Goal: Task Accomplishment & Management: Complete application form

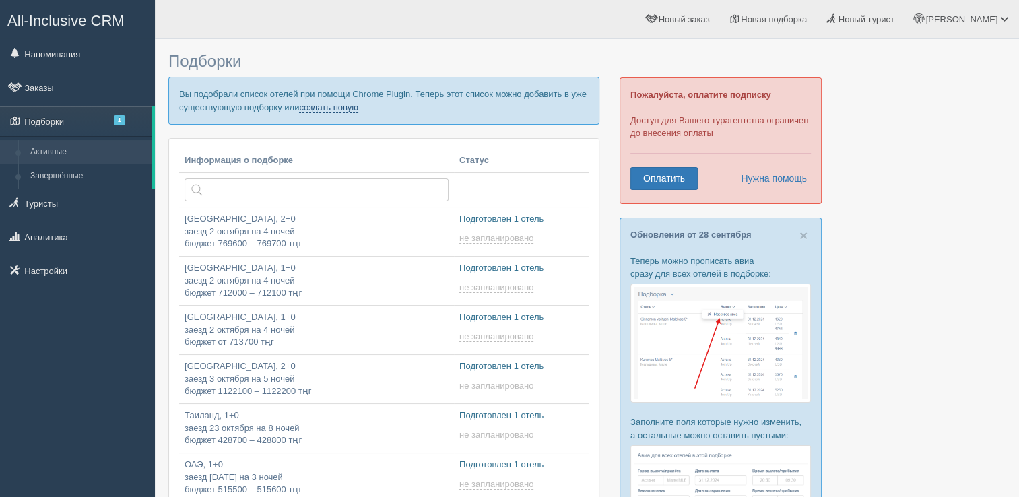
drag, startPoint x: 0, startPoint y: 0, endPoint x: 315, endPoint y: 108, distance: 333.0
click at [315, 108] on link "создать новую" at bounding box center [328, 107] width 59 height 11
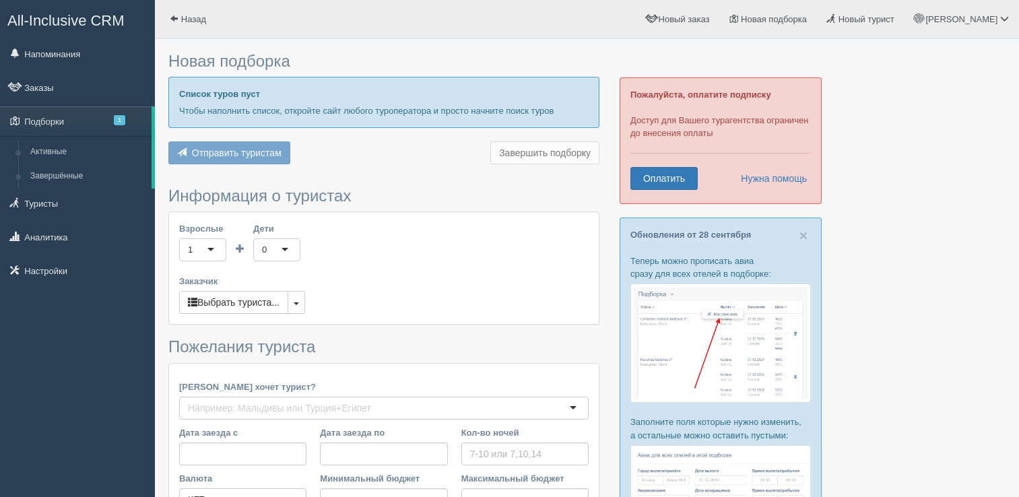
type input "6"
type input "848200"
type input "848300"
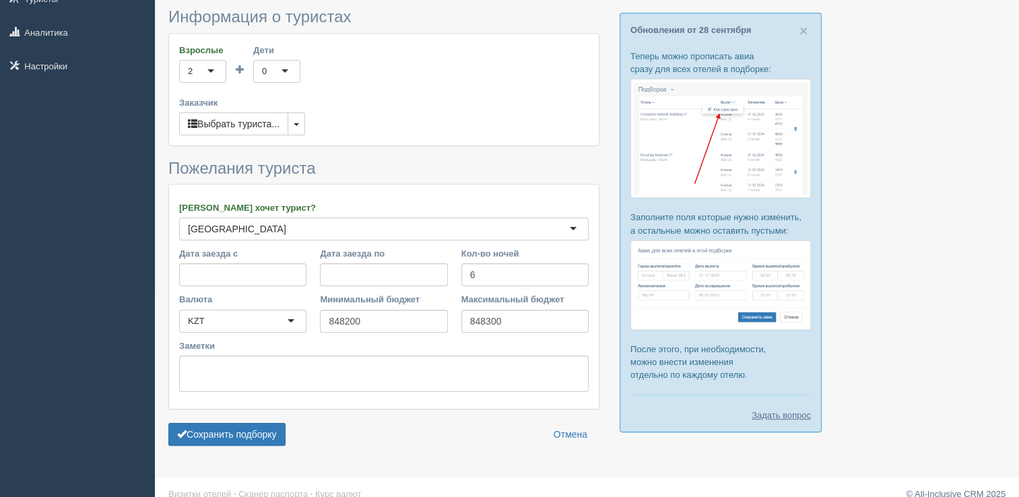
scroll to position [218, 0]
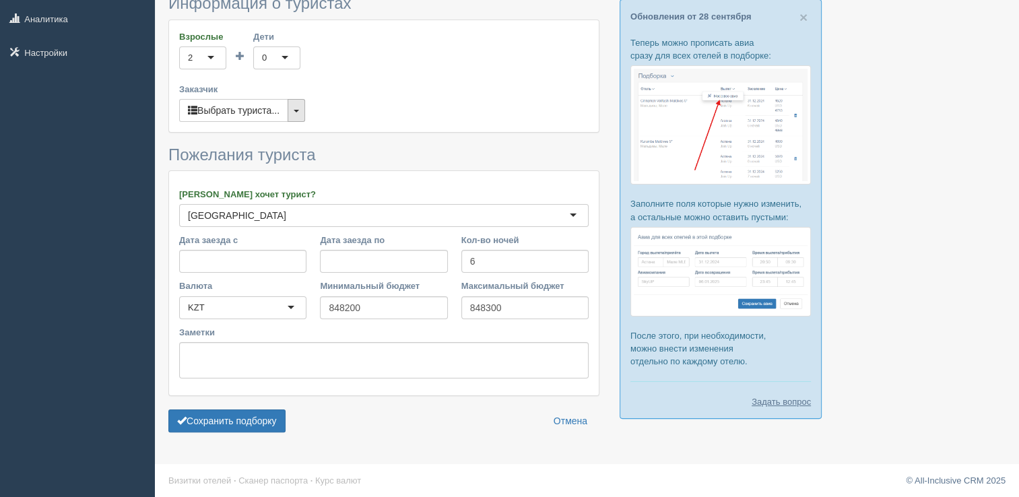
click at [300, 105] on button "button" at bounding box center [297, 110] width 18 height 23
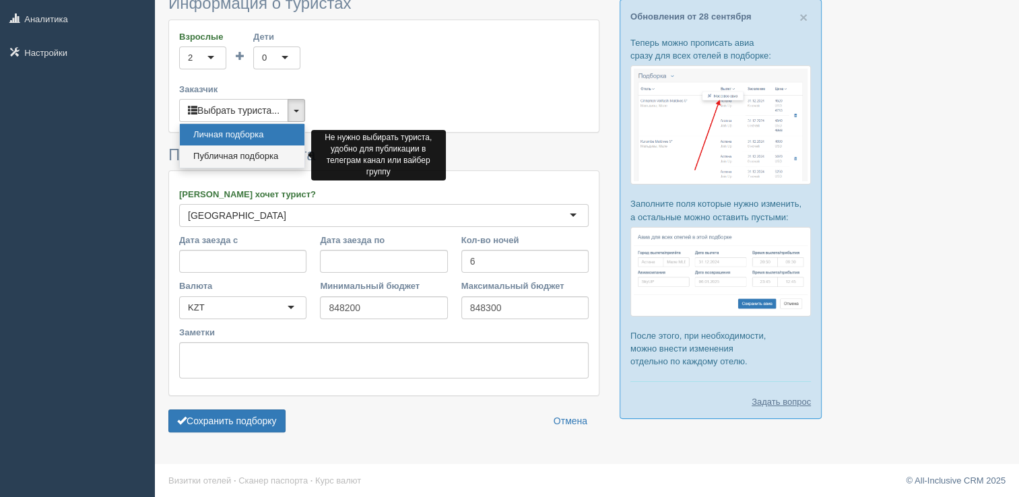
click at [232, 153] on link "Публичная подборка" at bounding box center [242, 156] width 125 height 22
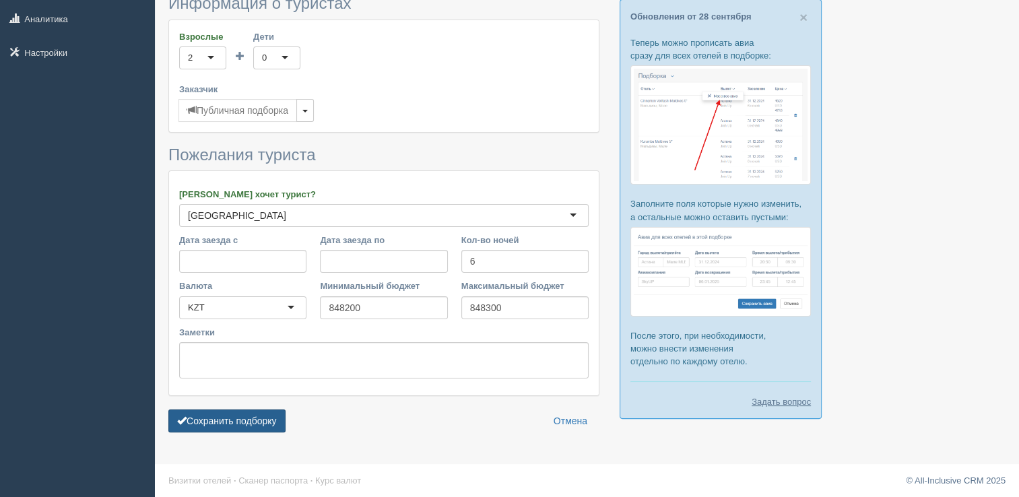
click at [242, 413] on button "Сохранить подборку" at bounding box center [226, 420] width 117 height 23
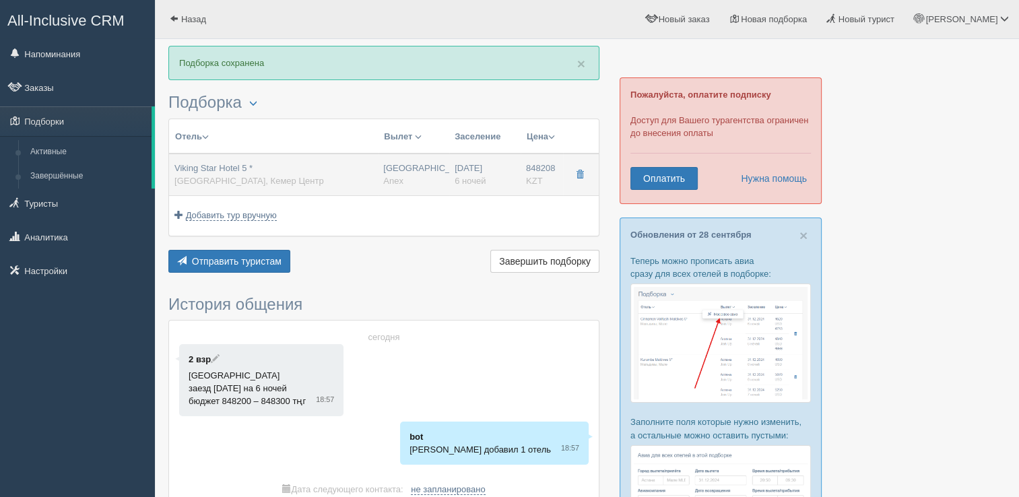
click at [302, 170] on div "Viking Star Hotel 5 * Турция, Кемер Центр" at bounding box center [273, 174] width 198 height 25
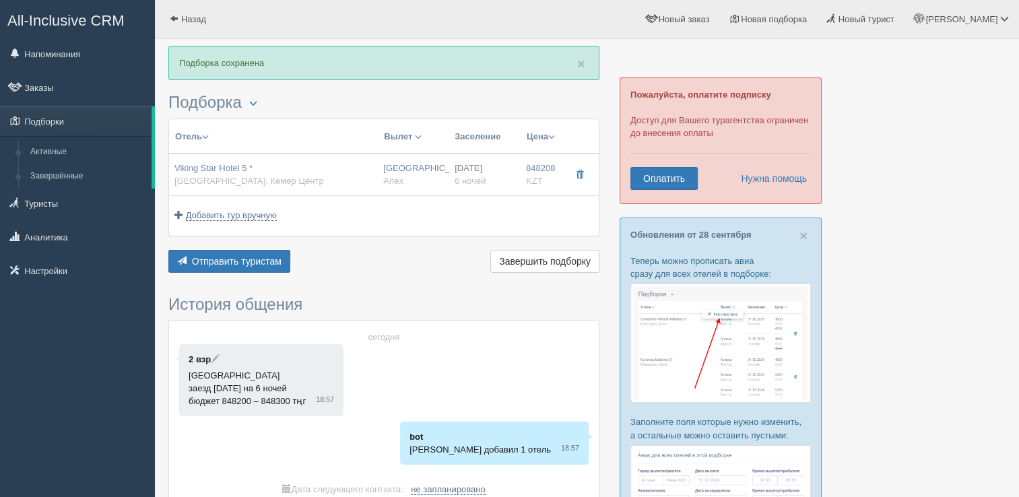
type input "Viking Star Hotel 5 *"
type input "Турция"
type input "Кемер Центр"
type input "848208.00"
type input "Астана"
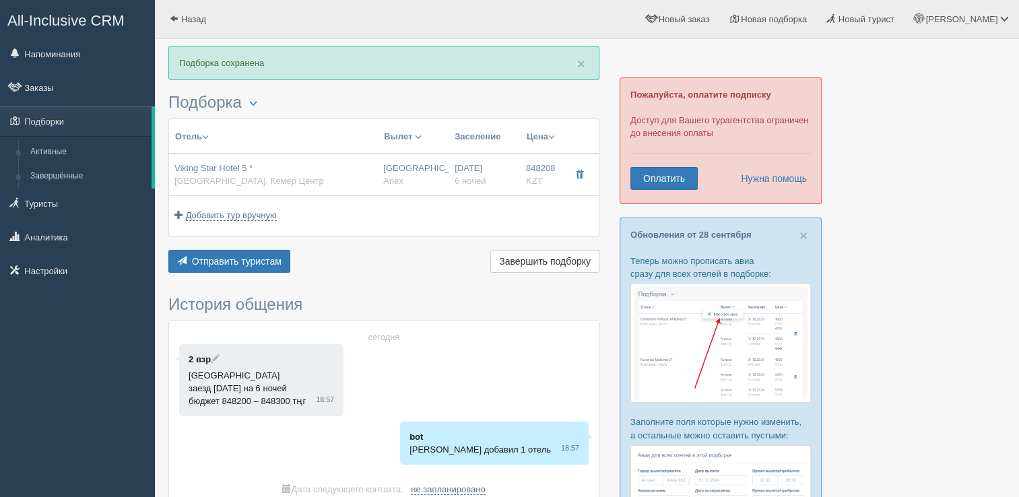
type input "07:05"
type input "6"
type input "Standard Room"
type input "Anex"
type input "https://agent.anextour.kz/search/tour?ADULT=2&CHECKIN_BEG=20251017&CHECKIN_END=…"
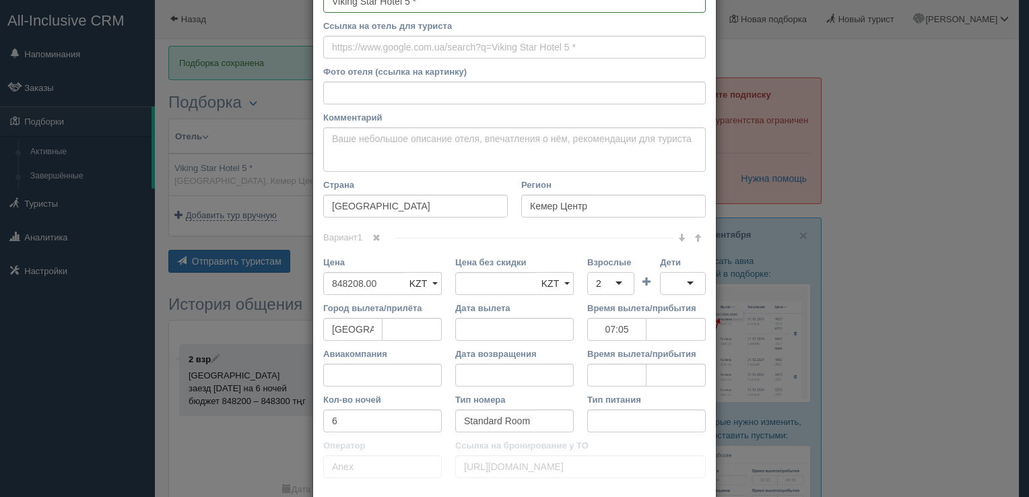
scroll to position [186, 0]
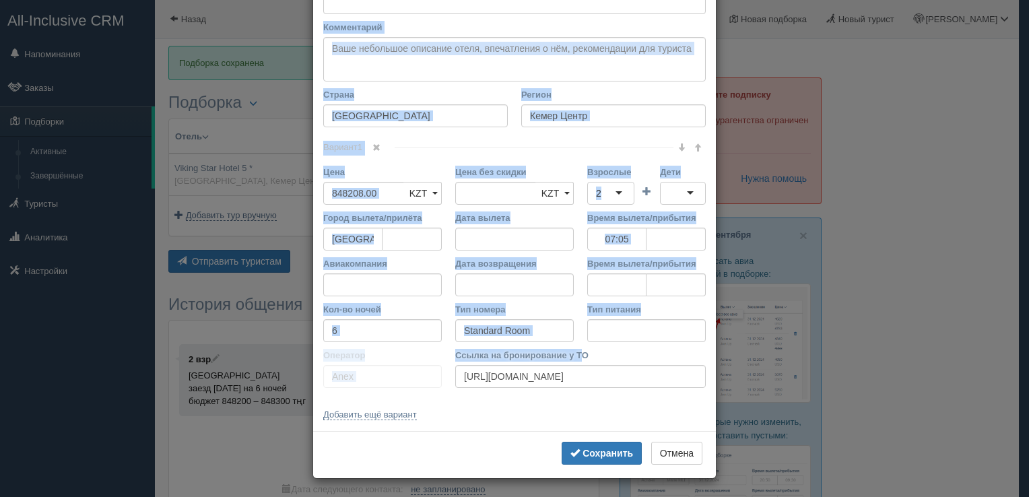
drag, startPoint x: 318, startPoint y: 73, endPoint x: 573, endPoint y: 351, distance: 377.5
click at [573, 351] on div "Название отеля Viking Star Hotel 5 * Ссылка на отель для туриста Фото отеля (сс…" at bounding box center [514, 152] width 403 height 558
copy div "Название отеля Ссылка на отель для туриста Фото отеля (ссылка на картинку) Не у…"
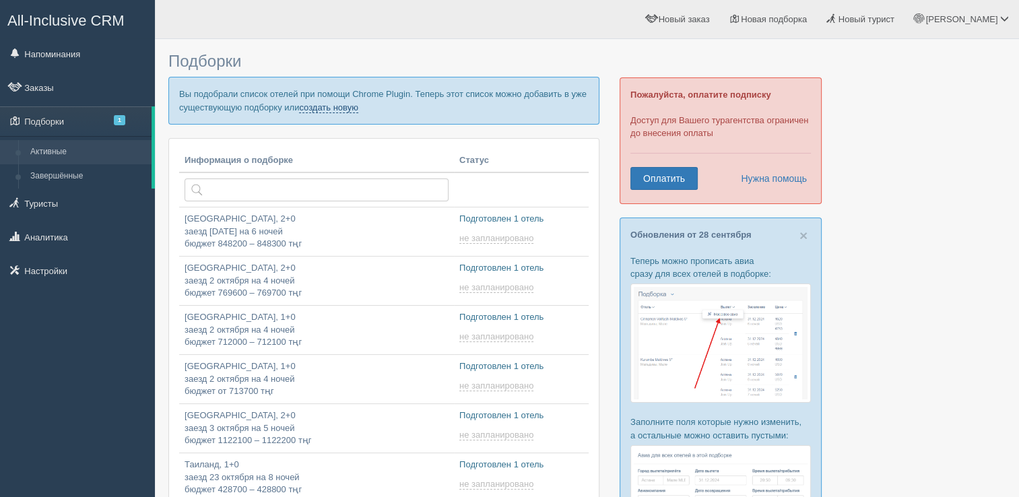
click at [337, 107] on link "создать новую" at bounding box center [328, 107] width 59 height 11
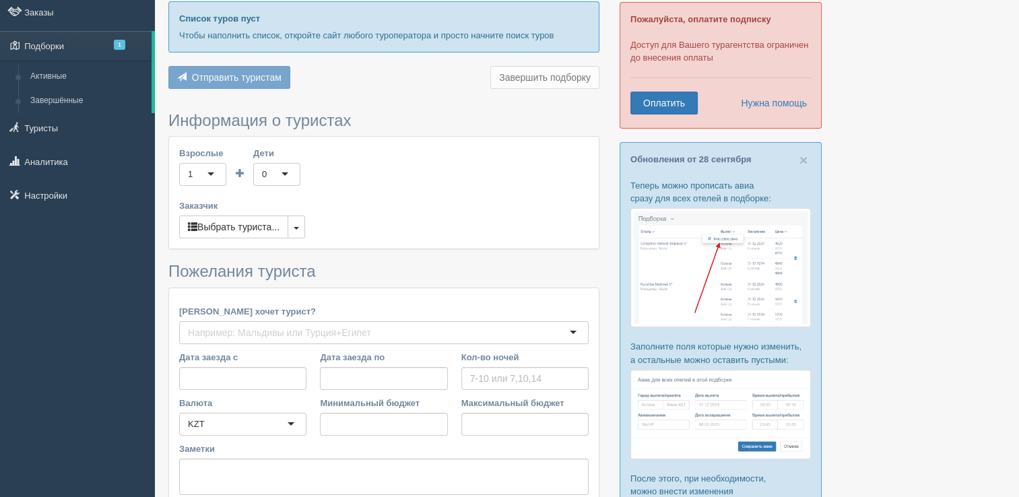
type input "7"
type input "994700"
type input "994800"
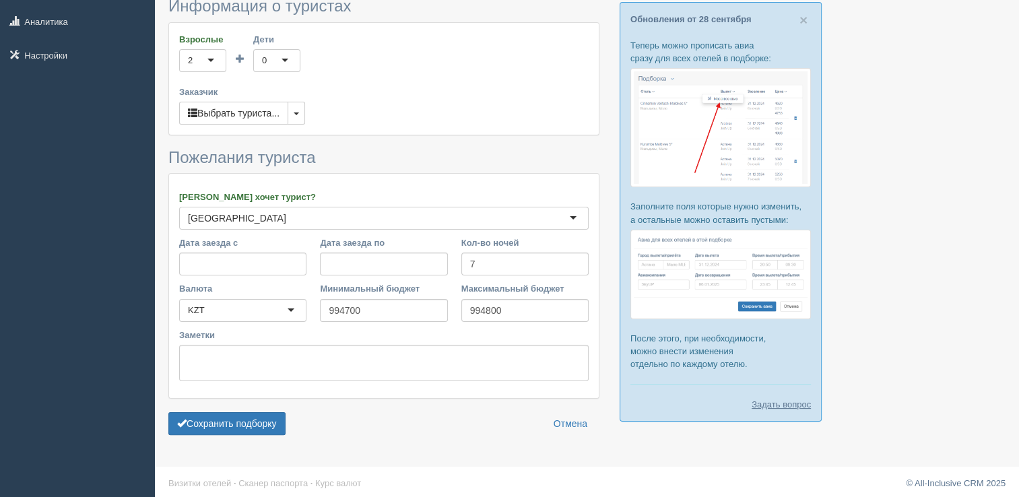
scroll to position [218, 0]
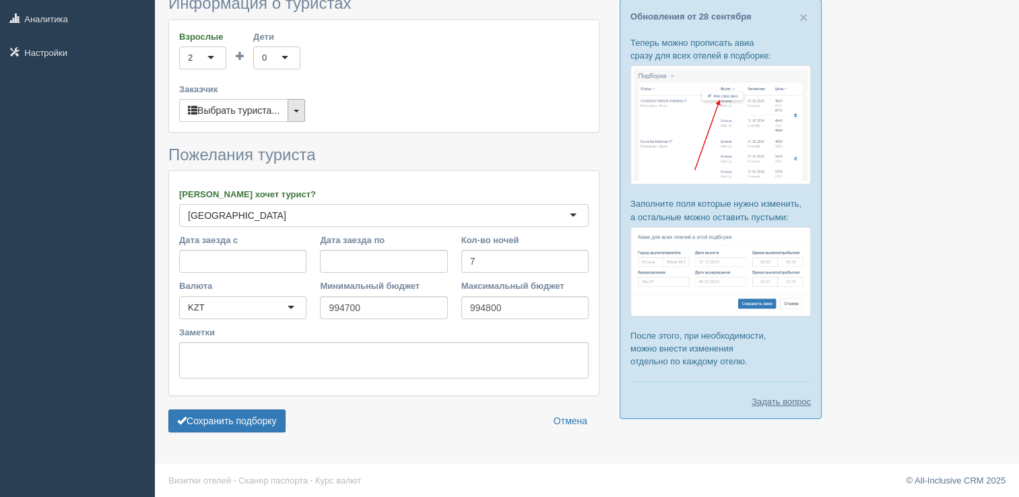
click at [293, 106] on button "button" at bounding box center [297, 110] width 18 height 23
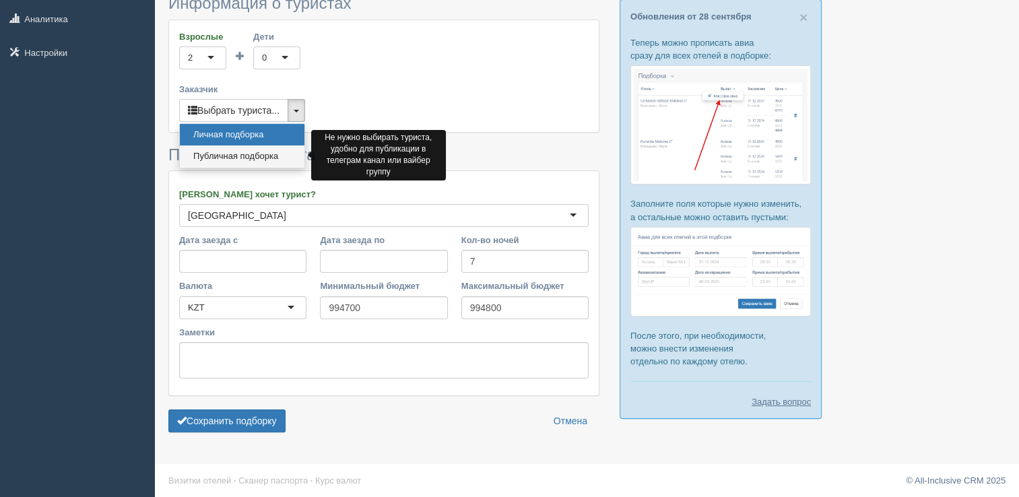
click at [235, 153] on link "Публичная подборка" at bounding box center [242, 156] width 125 height 22
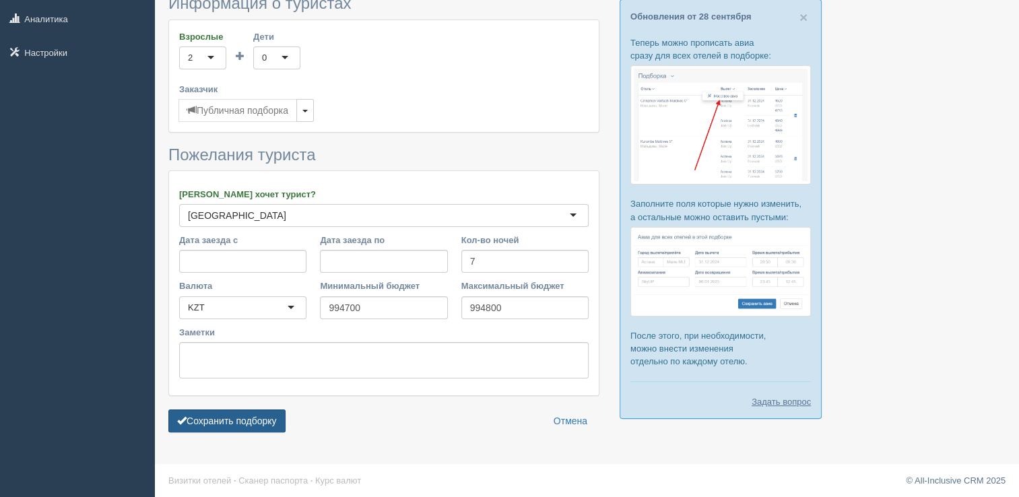
click at [277, 418] on button "Сохранить подборку" at bounding box center [226, 420] width 117 height 23
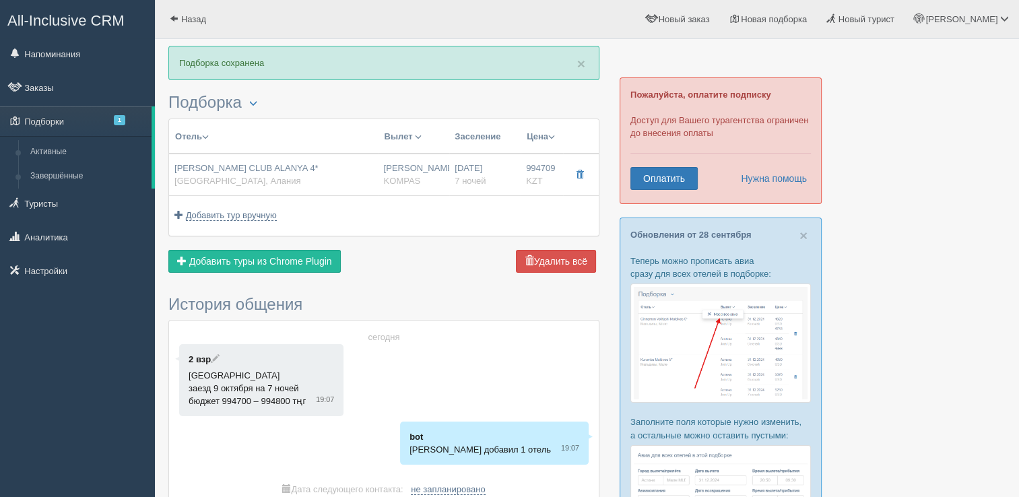
click at [343, 166] on div "JUSTINIANO CLUB ALANYA 4* Турция, Алания" at bounding box center [273, 174] width 199 height 25
type input "JUSTINIANO CLUB ALANYA 4*"
type input "Турция"
type input "Алания"
type input "994709.00"
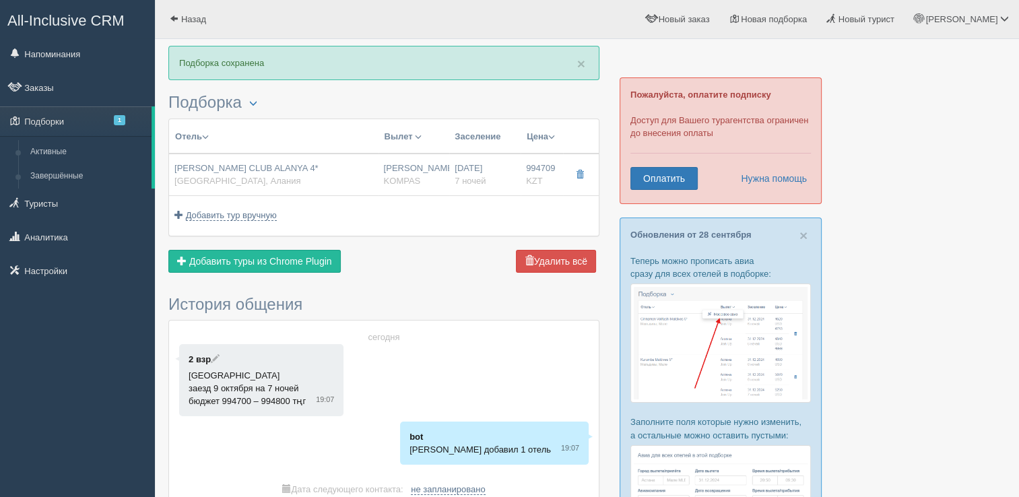
type input "Нурсултан Назарбаев NQZ"
type input "Анталия AYT"
type input "08:45"
type input "12:20"
type input "Pegasus Airlines"
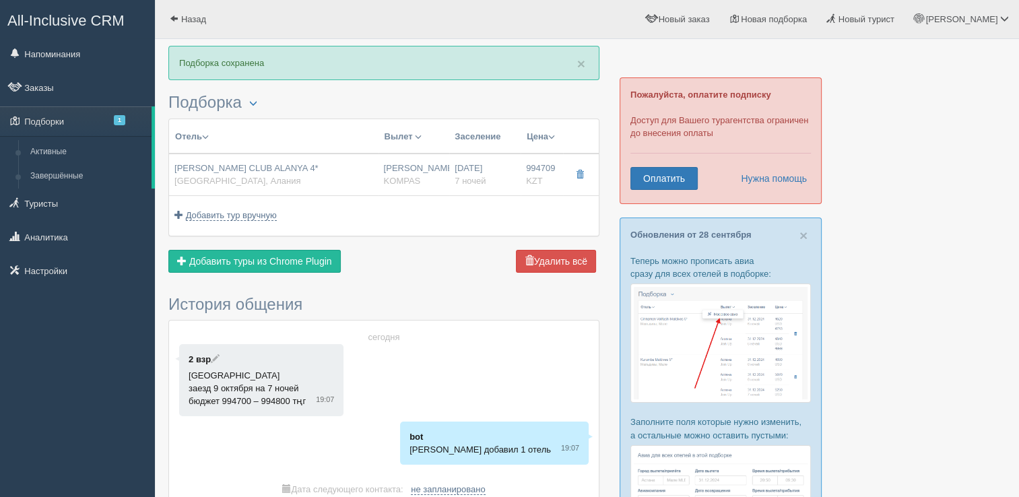
type input "00:45"
type input "07:45"
type input "7"
type input "ECONOMY ROOM"
type input "AI"
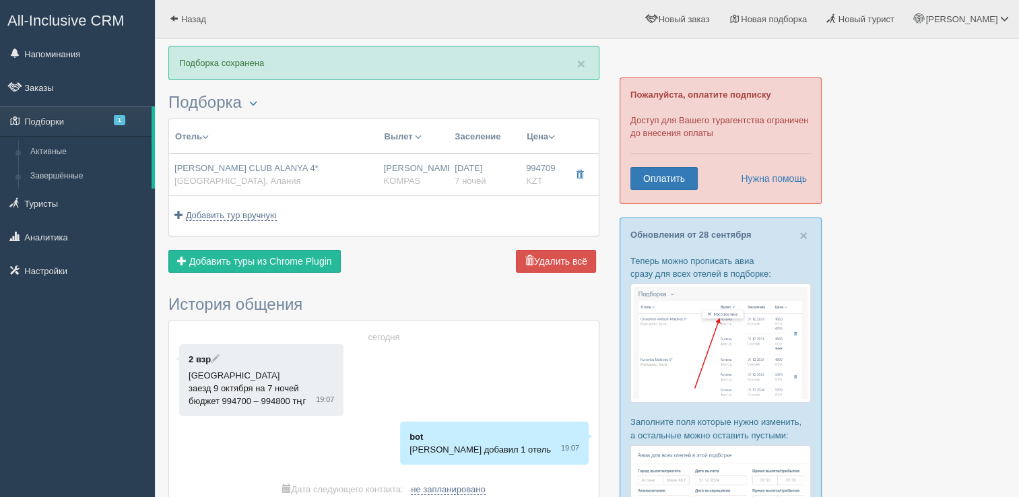
type input "KOMPAS"
type input "https://kompastour.com/"
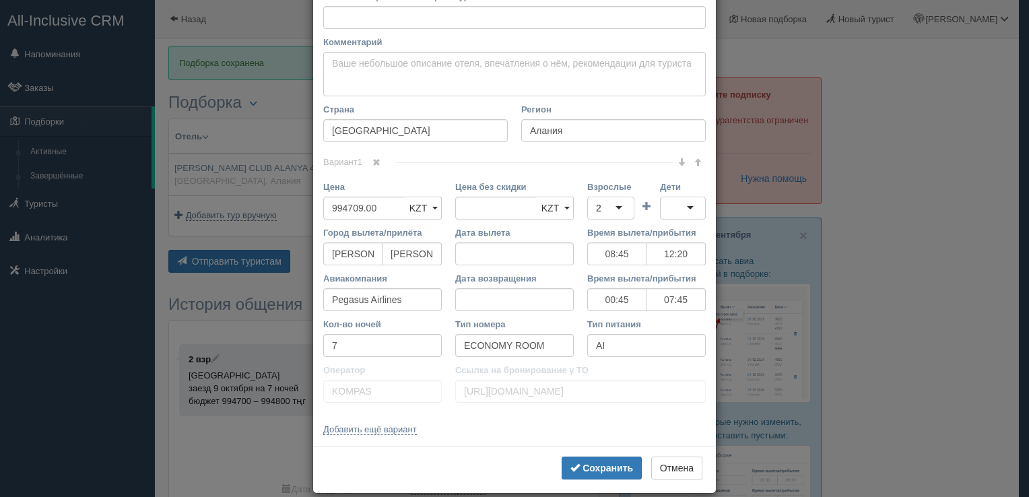
scroll to position [186, 0]
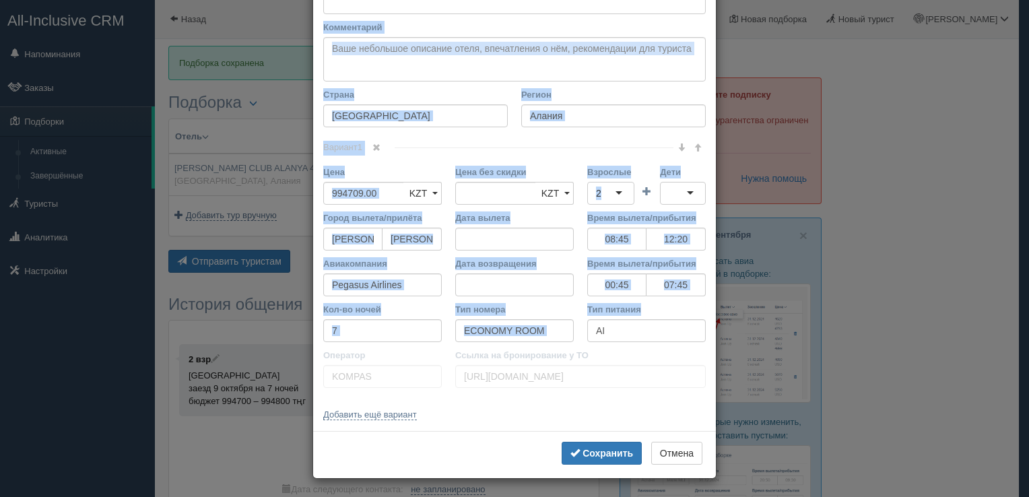
drag, startPoint x: 316, startPoint y: 70, endPoint x: 625, endPoint y: 341, distance: 410.9
click at [625, 341] on div "Название отеля JUSTINIANO CLUB ALANYA 4* Ссылка на отель для туриста Фото отеля…" at bounding box center [514, 152] width 403 height 558
copy div "Loremips dolor Sitame co adipi eli seddoei Temp incid (utlabo et dolorema) Al e…"
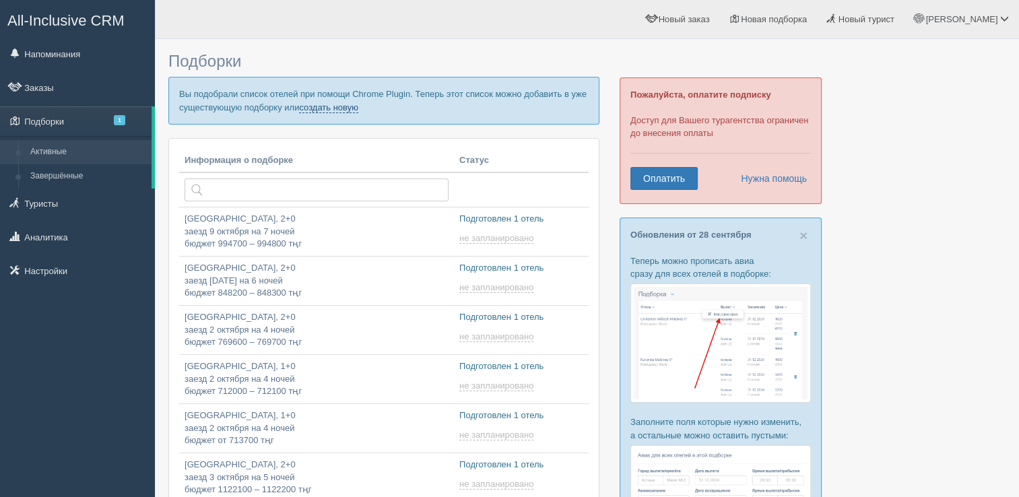
click at [339, 108] on link "создать новую" at bounding box center [328, 107] width 59 height 11
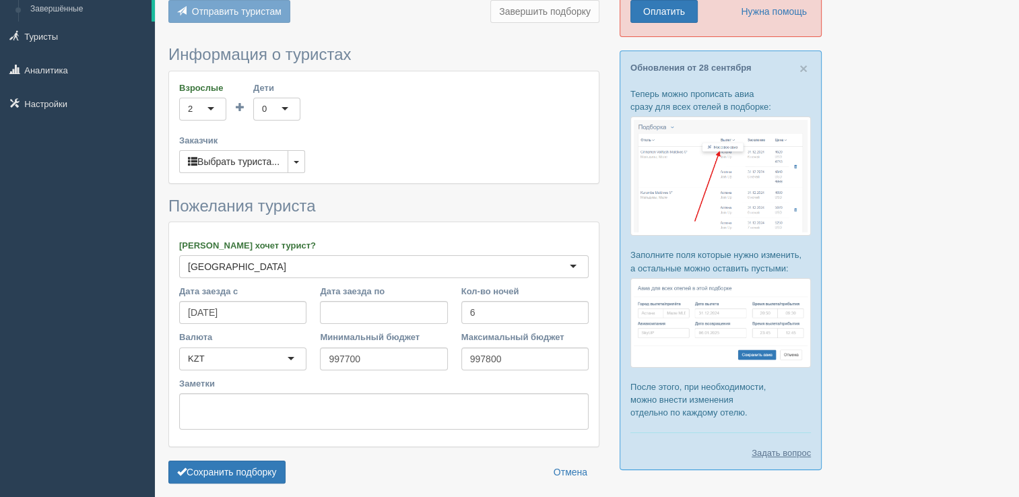
scroll to position [218, 0]
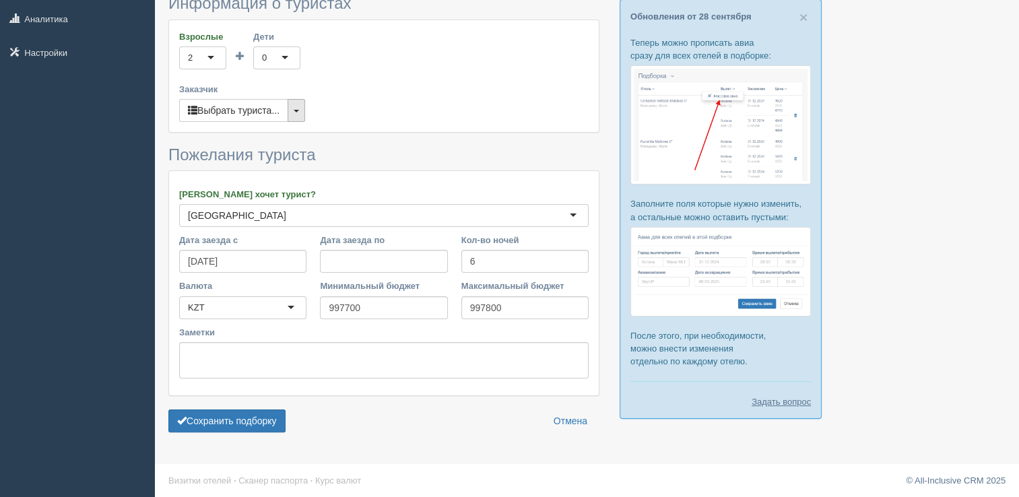
click at [294, 110] on span "button" at bounding box center [296, 111] width 5 height 3
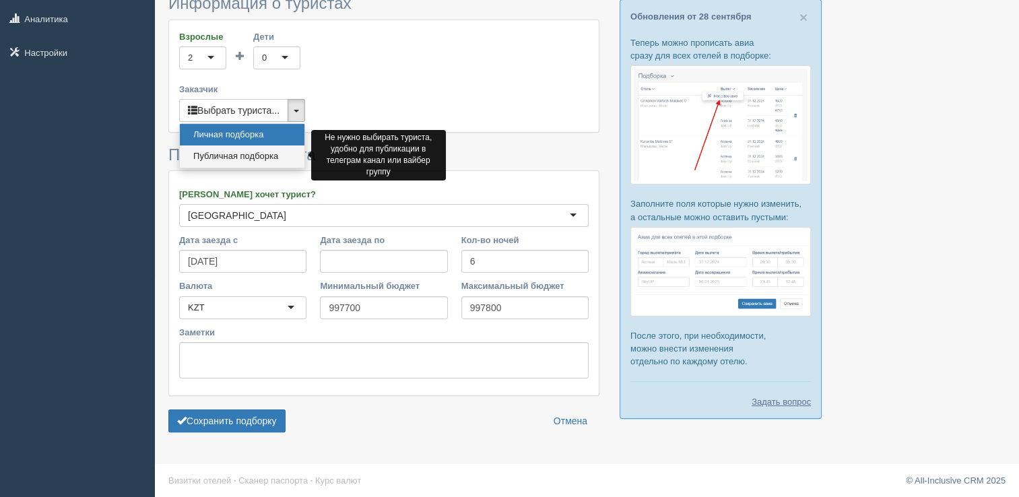
click at [271, 158] on link "Публичная подборка" at bounding box center [242, 156] width 125 height 22
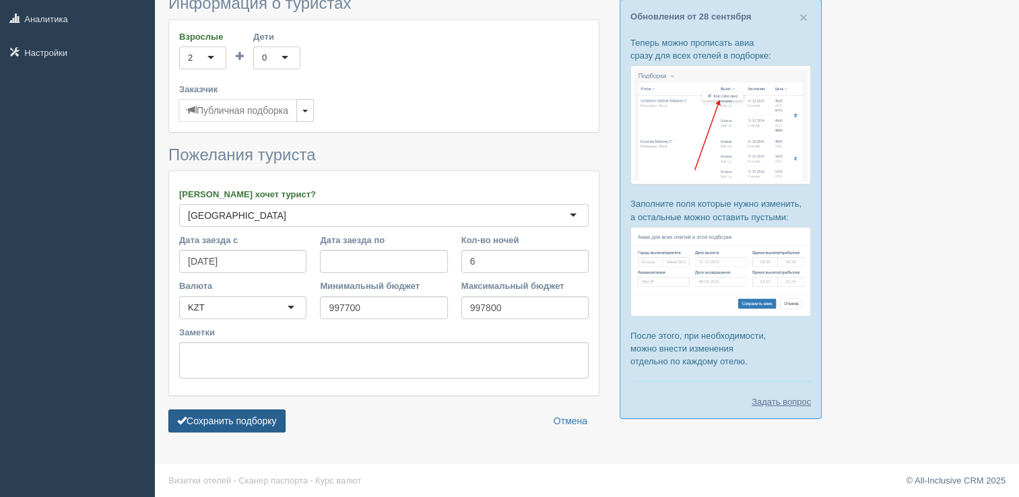
click at [226, 420] on button "Сохранить подборку" at bounding box center [226, 420] width 117 height 23
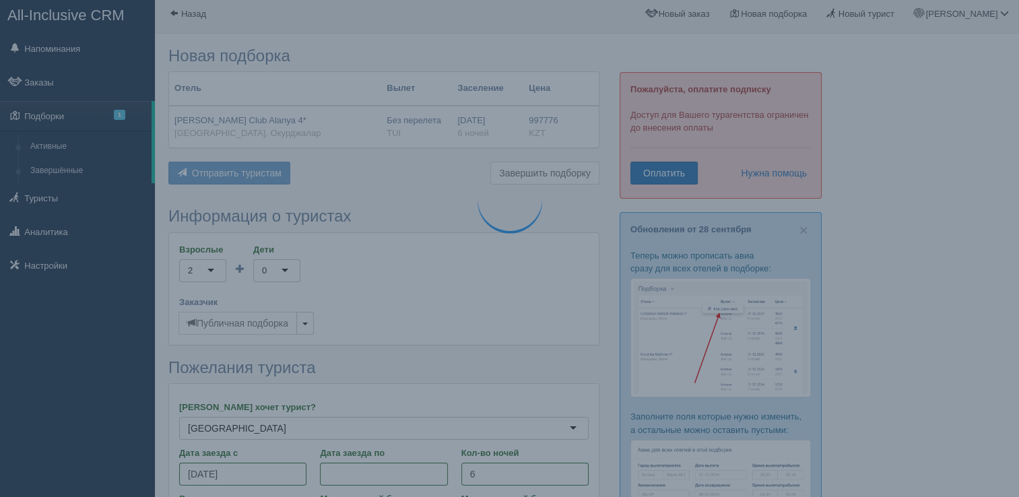
scroll to position [0, 0]
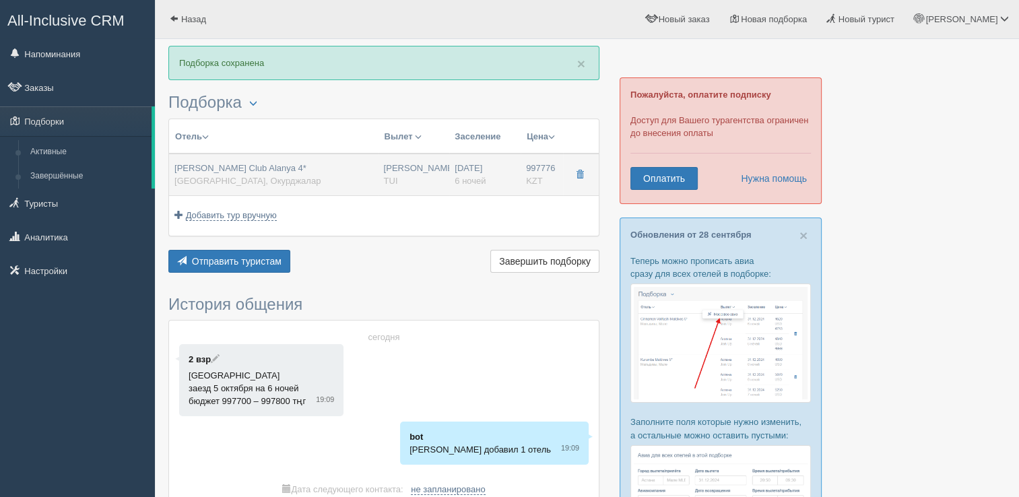
click at [359, 172] on div "[PERSON_NAME] Club Alanya 4* [GEOGRAPHIC_DATA], [GEOGRAPHIC_DATA]" at bounding box center [273, 174] width 199 height 25
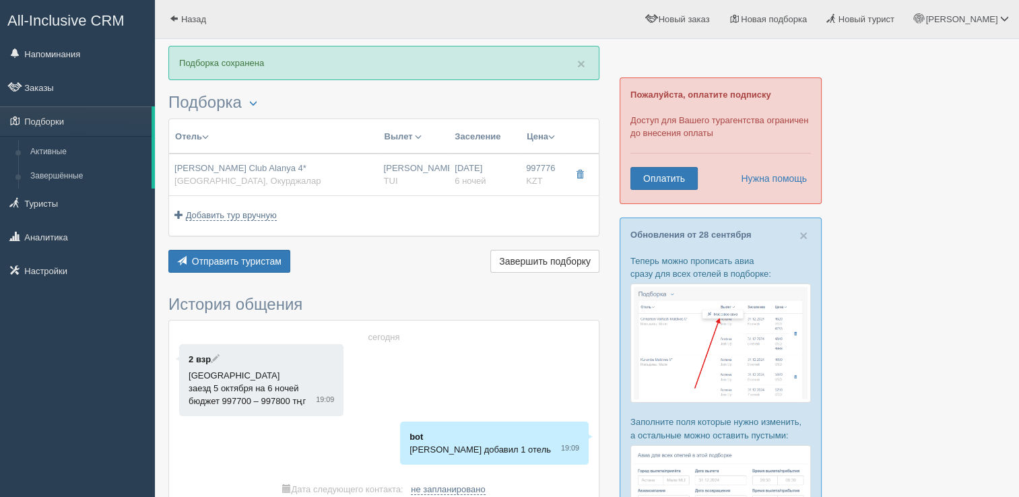
type input "Justiniano Club Alanya 4*"
type input "Турция"
type input "Окурджалар"
type input "997776.00"
type input "Нурсултан Назарбаев NQZ"
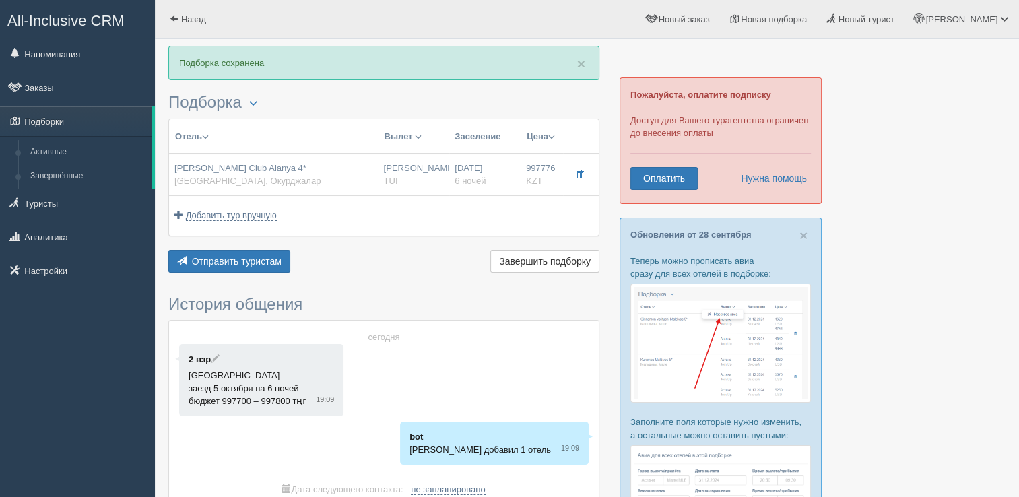
type input "Анталия AYT"
type input "07:50"
type input "11:35"
type input "Turkish Airlines"
type input "23:40"
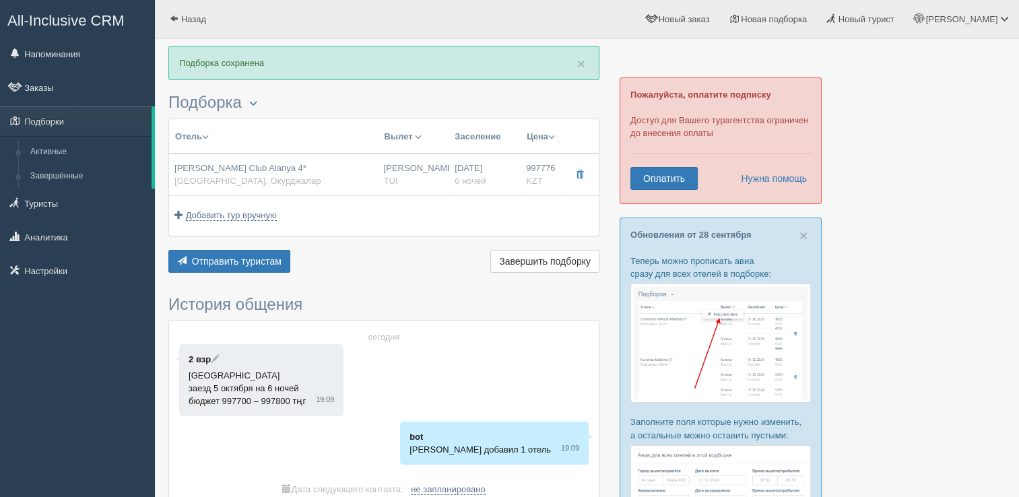
type input "06:45"
type input "6"
type input "Economy"
type input "All Inclusive All Inclusive"
type input "TUI"
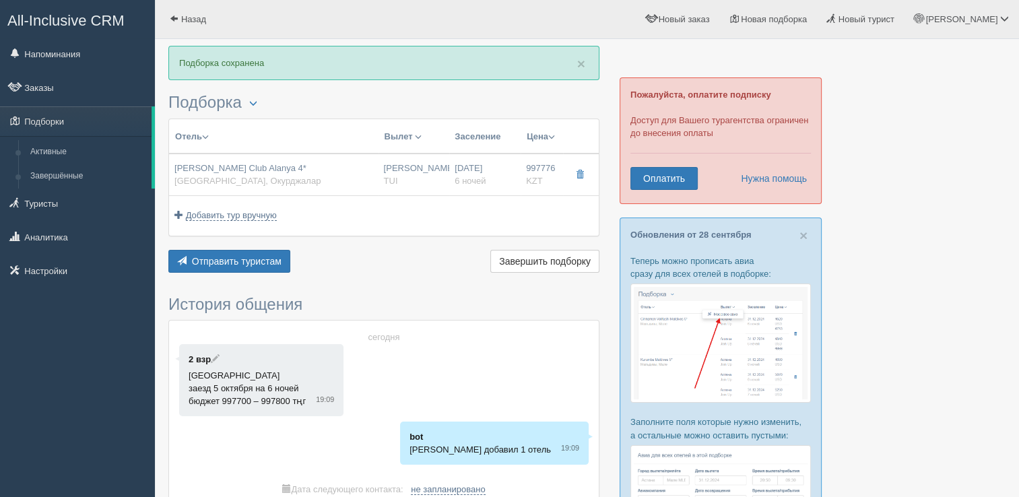
type input "https://newb2b.fstravel.com/hotel/29479"
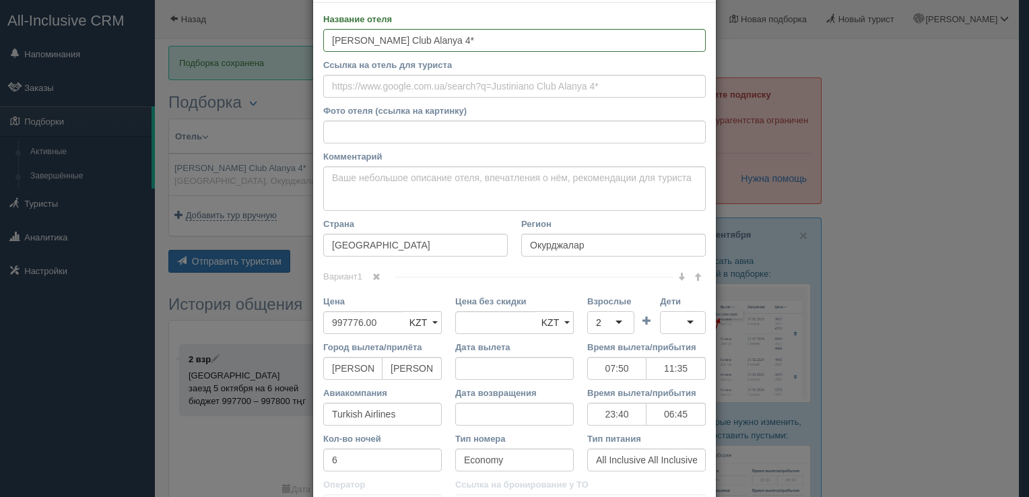
scroll to position [186, 0]
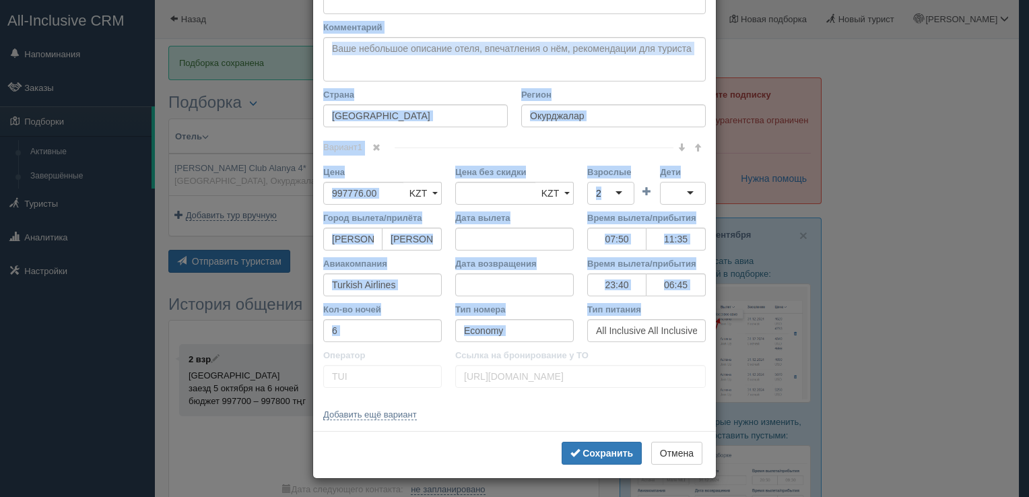
drag, startPoint x: 308, startPoint y: 70, endPoint x: 630, endPoint y: 337, distance: 418.9
click at [630, 337] on div "Название отеля Justiniano Club Alanya 4* Ссылка на отель для туриста Фото отеля…" at bounding box center [514, 152] width 403 height 558
copy div "Название отеля Ссылка на отель для туриста Фото отеля (ссылка на картинку) Не у…"
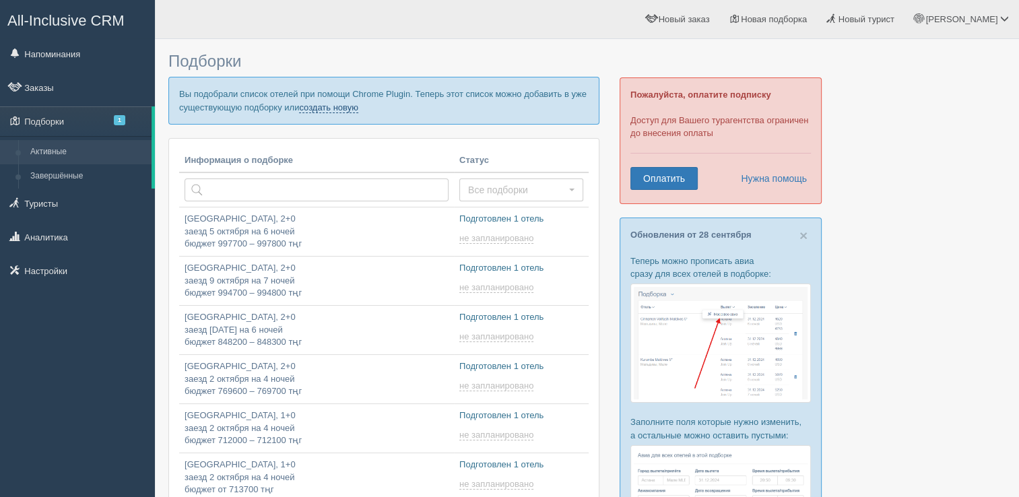
click at [345, 105] on link "создать новую" at bounding box center [328, 107] width 59 height 11
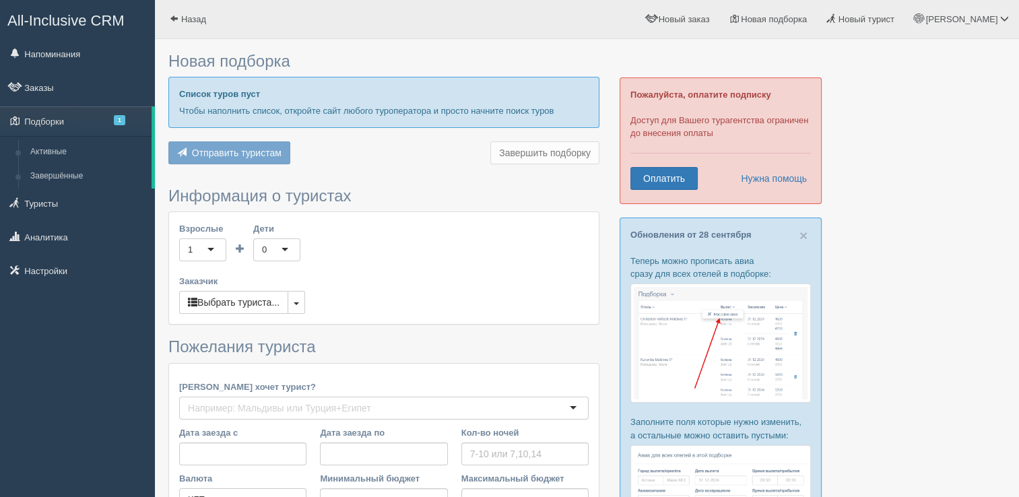
type input "6"
type input "971500"
type input "971600"
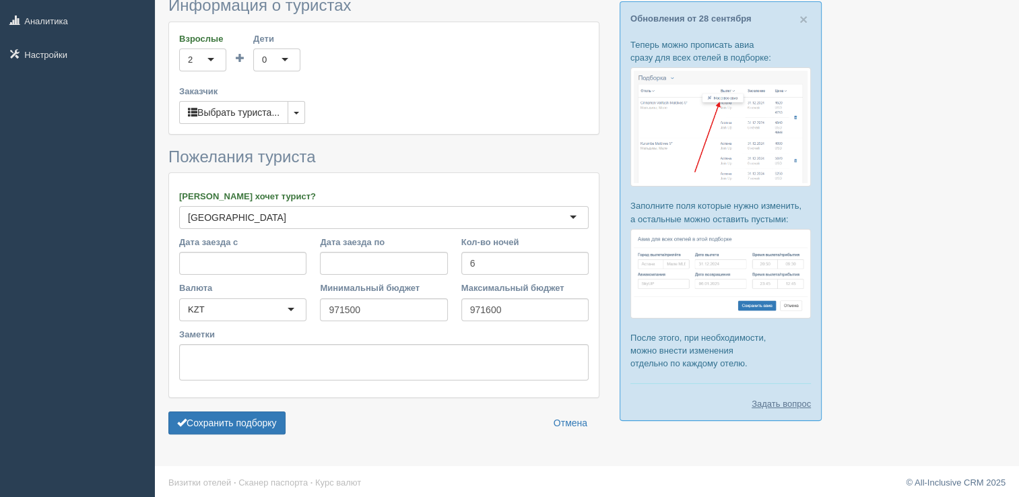
scroll to position [218, 0]
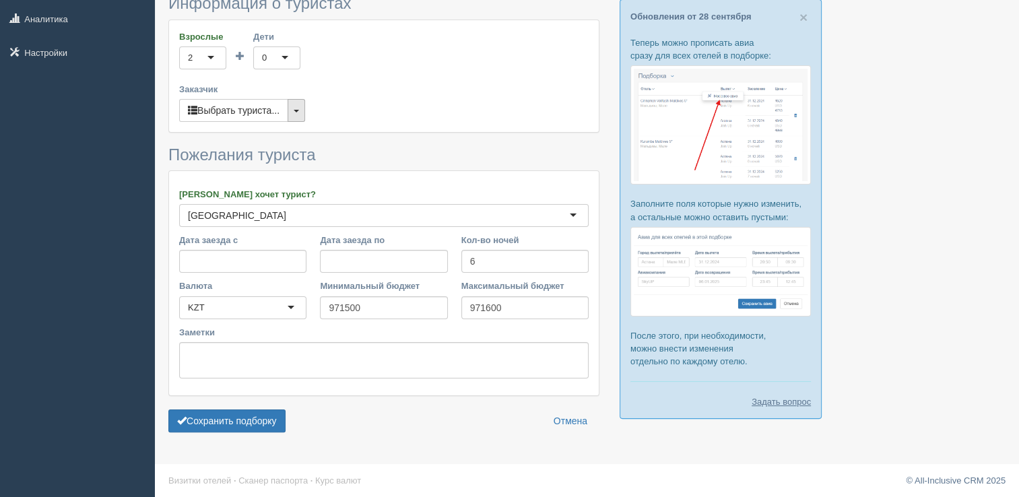
click at [296, 99] on button "button" at bounding box center [297, 110] width 18 height 23
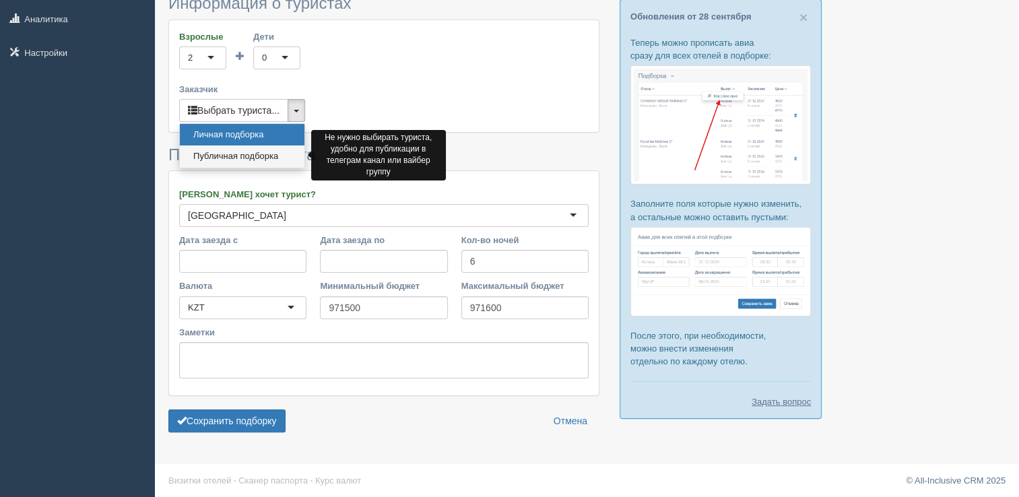
click at [263, 156] on link "Публичная подборка" at bounding box center [242, 156] width 125 height 22
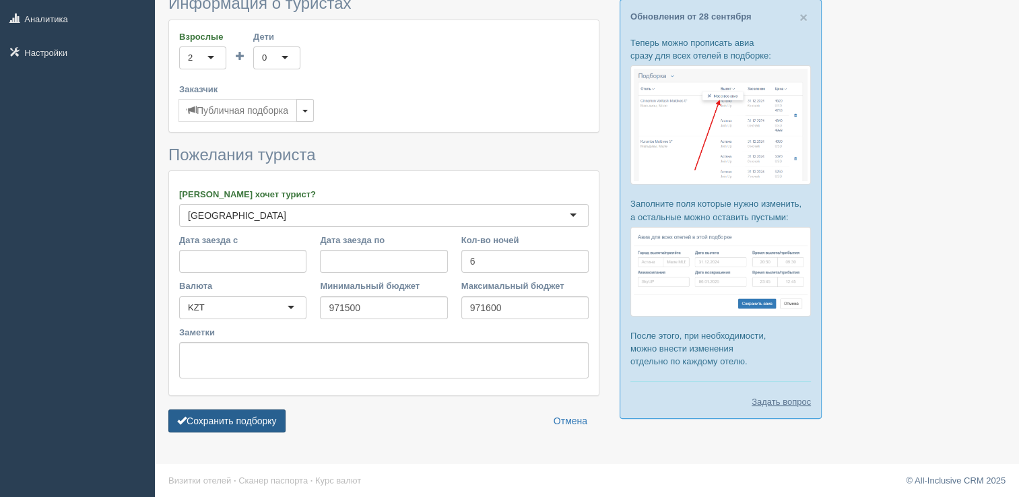
click at [197, 409] on button "Сохранить подборку" at bounding box center [226, 420] width 117 height 23
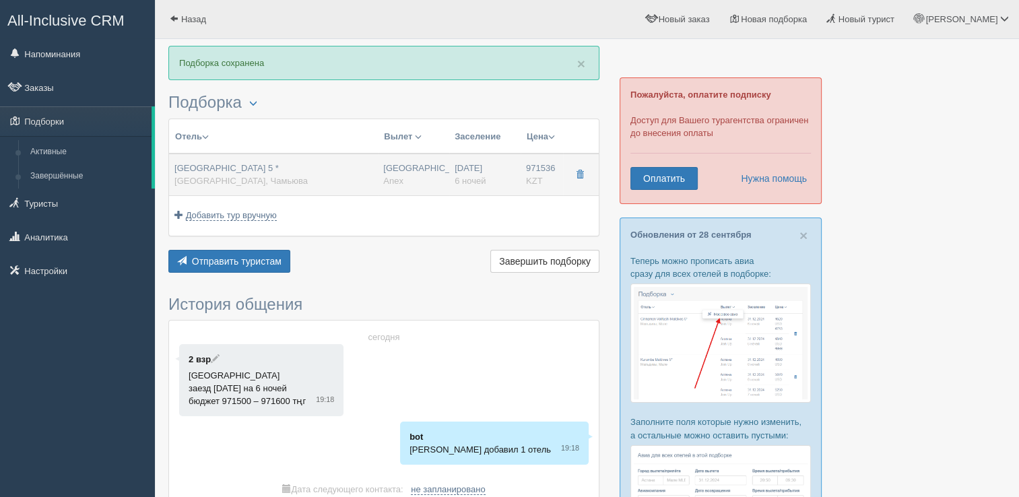
click at [286, 165] on div "[GEOGRAPHIC_DATA] 5 * [GEOGRAPHIC_DATA], [GEOGRAPHIC_DATA]" at bounding box center [273, 174] width 198 height 25
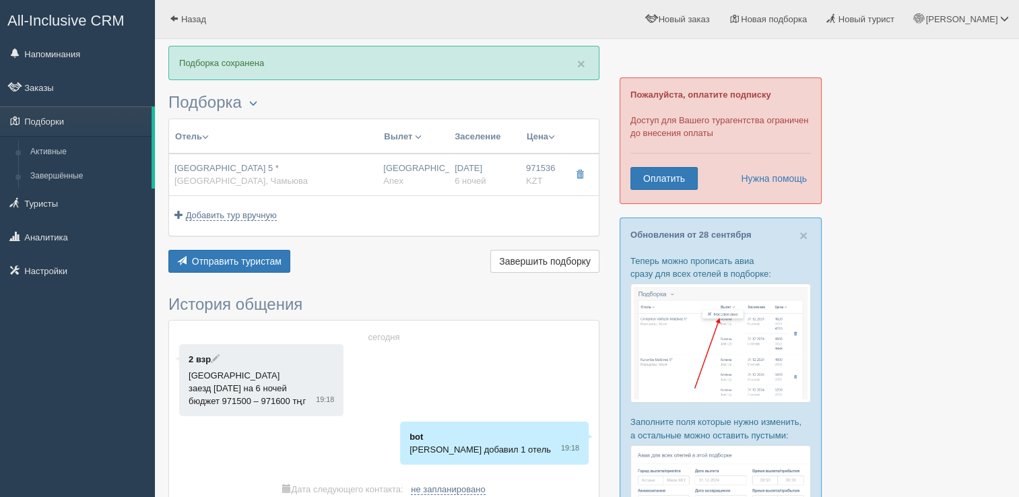
type input "[GEOGRAPHIC_DATA] 5 *"
type input "[GEOGRAPHIC_DATA]"
type input "Чамьюва"
type input "971536.00"
type input "[GEOGRAPHIC_DATA]"
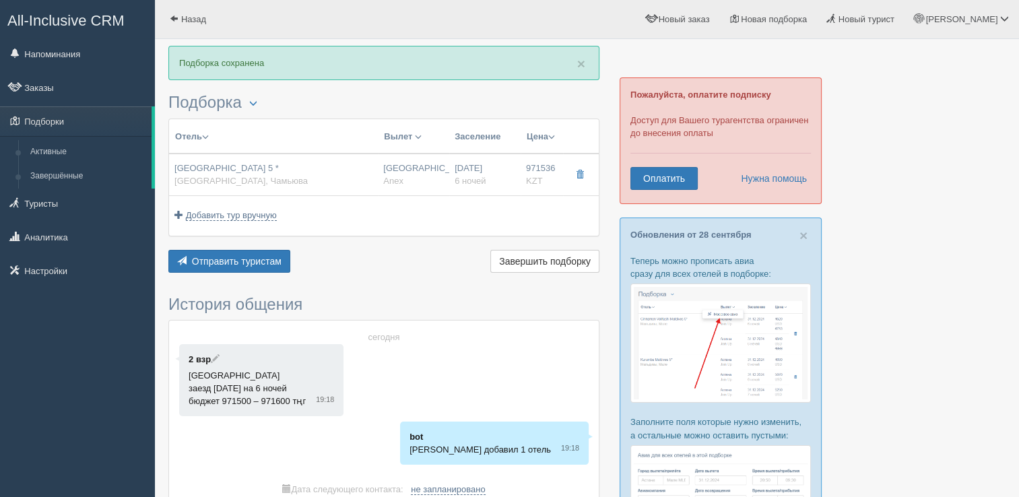
type input "07:05"
type input "6"
type input "Anex Room"
type input "Anex"
type input "[URL][DOMAIN_NAME]"
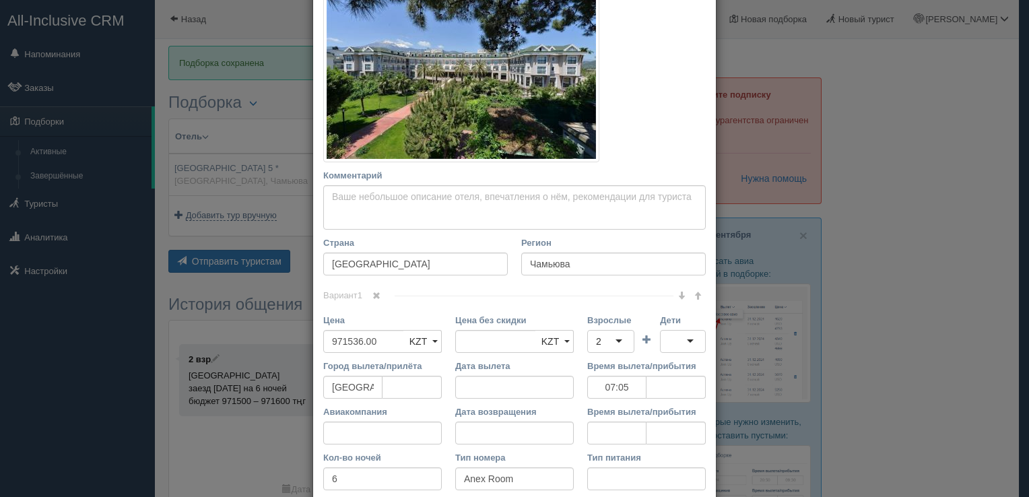
scroll to position [379, 0]
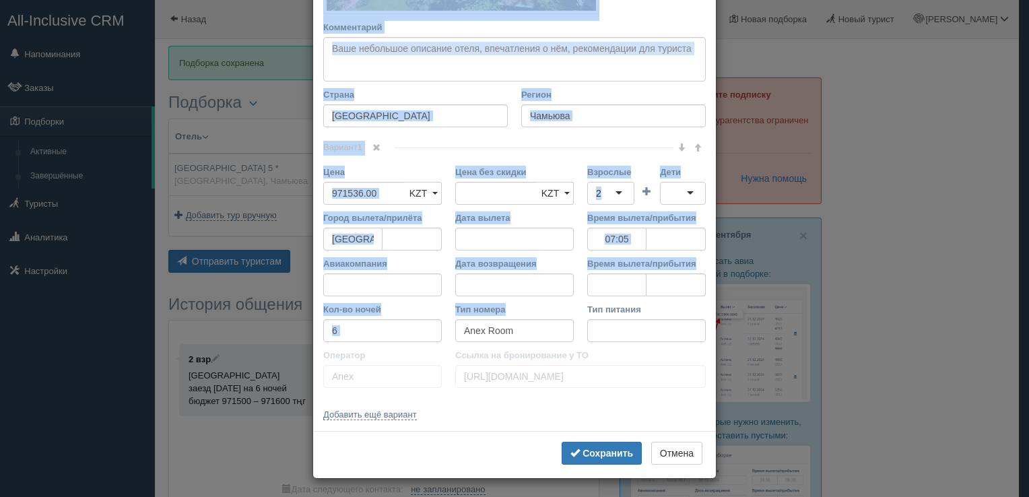
drag, startPoint x: 310, startPoint y: 71, endPoint x: 544, endPoint y: 339, distance: 355.5
click at [542, 334] on div "Название отеля [GEOGRAPHIC_DATA] 5 * Ссылка на отель для туриста Фото отеля (сс…" at bounding box center [514, 55] width 403 height 751
copy div "Loremips dolor Sitame co adipi eli seddoei Temp incid (utlabo et dolorema) Al e…"
